Goal: Navigation & Orientation: Go to known website

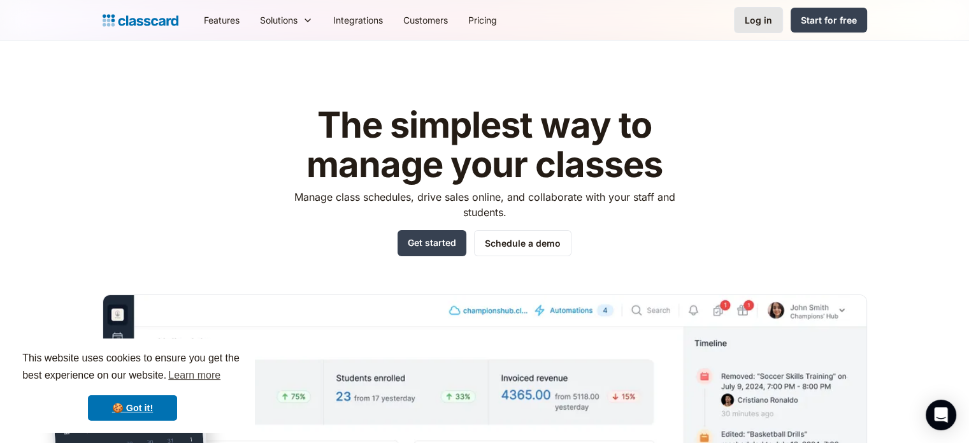
click at [775, 15] on link "Log in" at bounding box center [758, 20] width 49 height 26
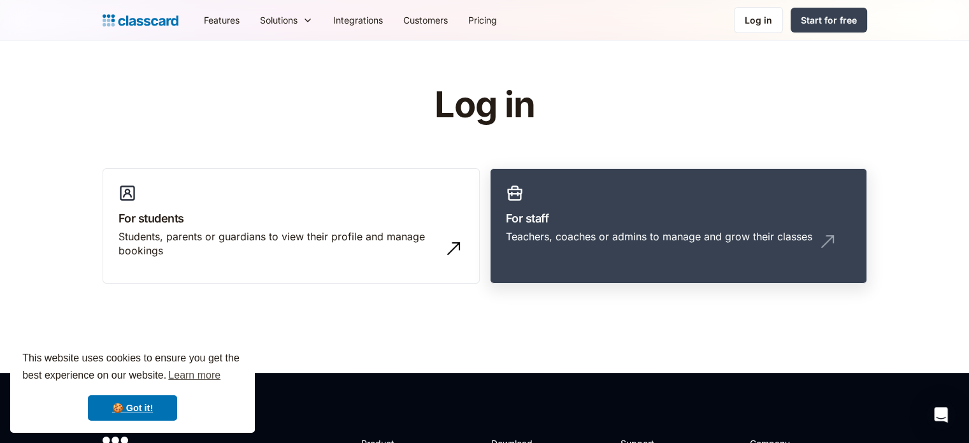
click at [561, 221] on h3 "For staff" at bounding box center [678, 218] width 345 height 17
